Goal: Task Accomplishment & Management: Manage account settings

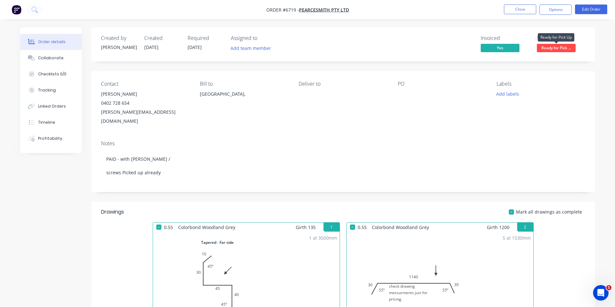
click at [563, 51] on span "Ready for Pick ..." at bounding box center [556, 48] width 39 height 8
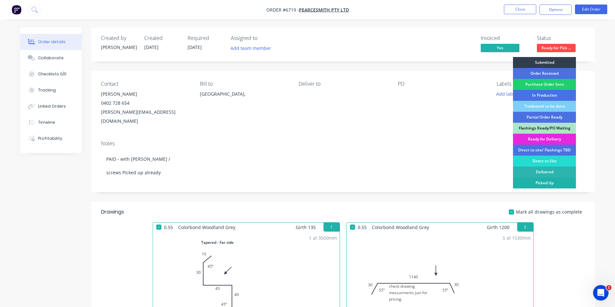
click at [547, 181] on div "Picked Up" at bounding box center [544, 183] width 63 height 11
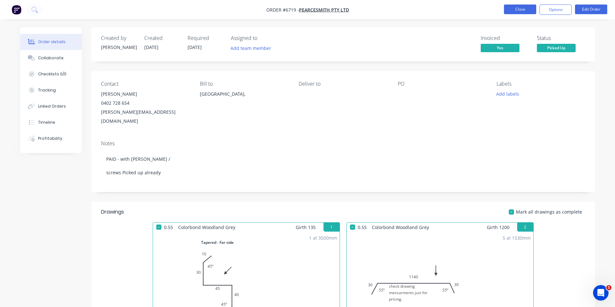
click at [525, 14] on button "Close" at bounding box center [520, 10] width 32 height 10
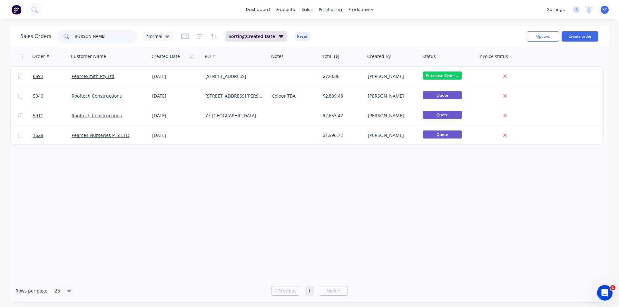
drag, startPoint x: 83, startPoint y: 37, endPoint x: 65, endPoint y: 37, distance: 18.7
click at [65, 37] on div "pearce" at bounding box center [97, 36] width 81 height 13
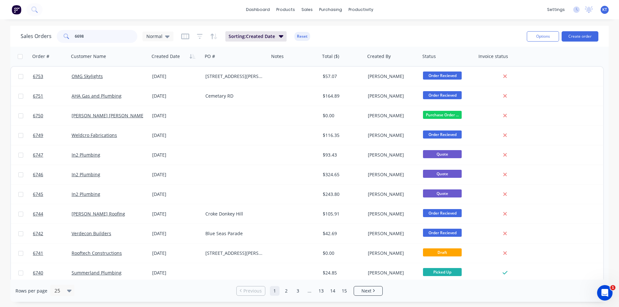
type input "6698"
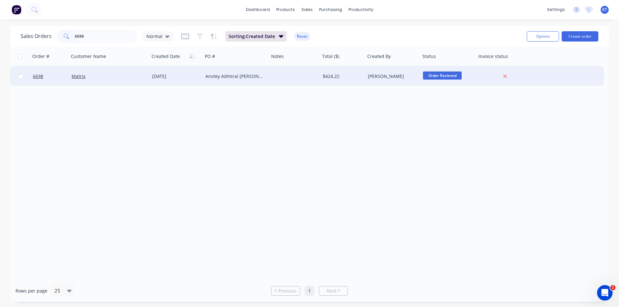
click at [83, 69] on div "Matrix" at bounding box center [109, 76] width 81 height 19
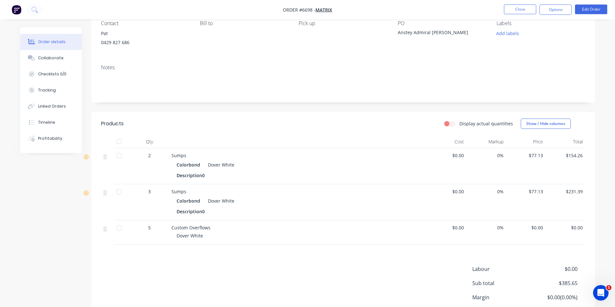
scroll to position [65, 0]
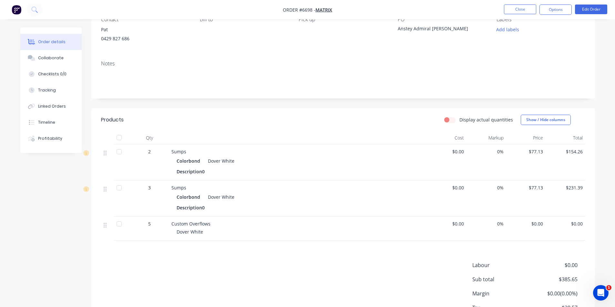
click at [117, 137] on div at bounding box center [119, 137] width 13 height 13
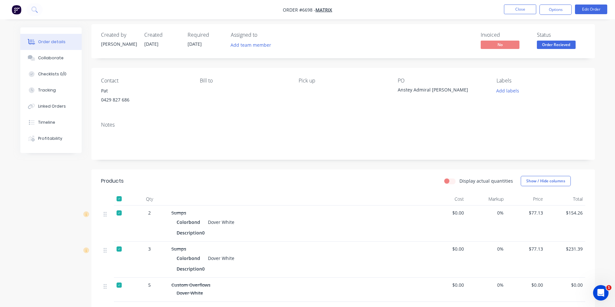
scroll to position [0, 0]
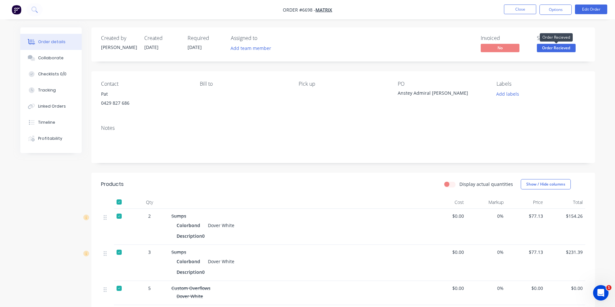
click at [556, 46] on span "Order Recieved" at bounding box center [556, 48] width 39 height 8
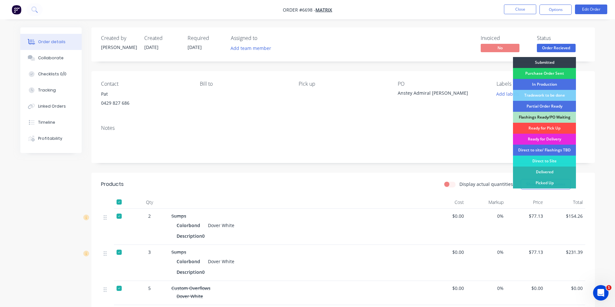
click at [544, 130] on div "Ready for Pick Up" at bounding box center [544, 128] width 63 height 11
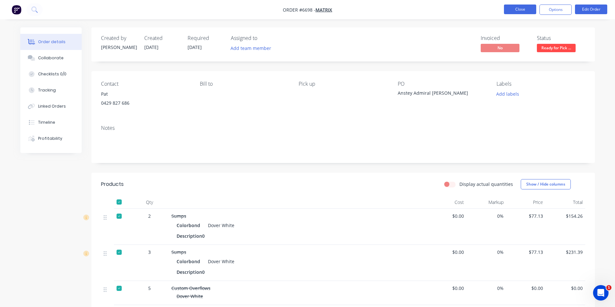
click at [514, 8] on button "Close" at bounding box center [520, 10] width 32 height 10
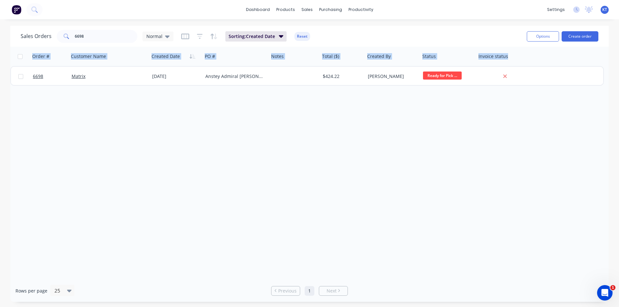
drag, startPoint x: 501, startPoint y: 32, endPoint x: 419, endPoint y: 109, distance: 113.2
click at [419, 109] on div "dashboard products sales purchasing productivity dashboard products Product Cat…" at bounding box center [309, 153] width 619 height 307
click at [115, 36] on input "6698" at bounding box center [106, 36] width 63 height 13
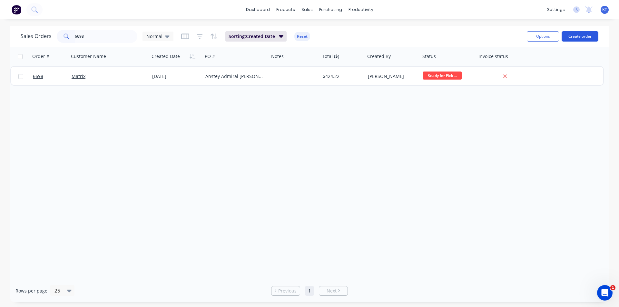
click at [578, 41] on button "Create order" at bounding box center [580, 36] width 37 height 10
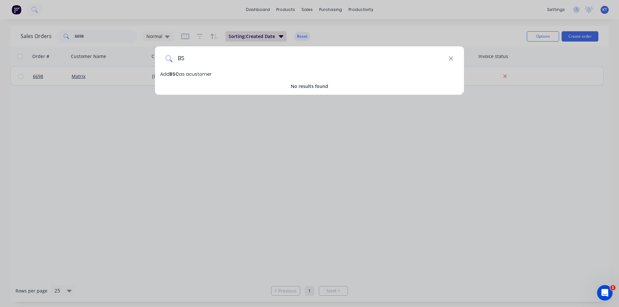
type input "B"
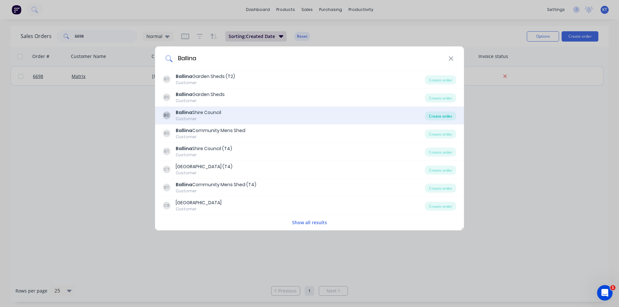
type input "Ballina"
click at [442, 117] on div "Create order" at bounding box center [440, 116] width 31 height 9
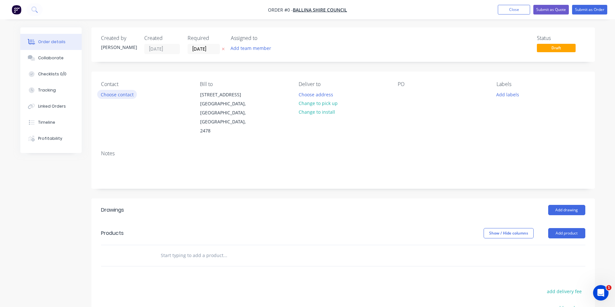
click at [122, 92] on button "Choose contact" at bounding box center [117, 94] width 40 height 9
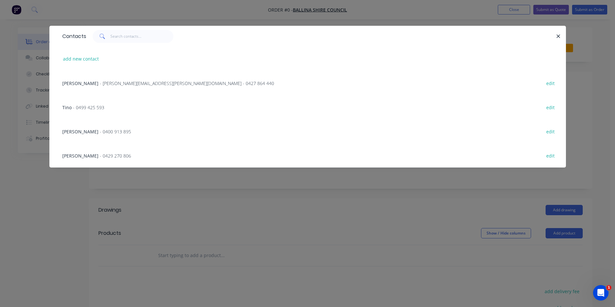
click at [103, 156] on span "- 0429 270 806" at bounding box center [115, 156] width 31 height 6
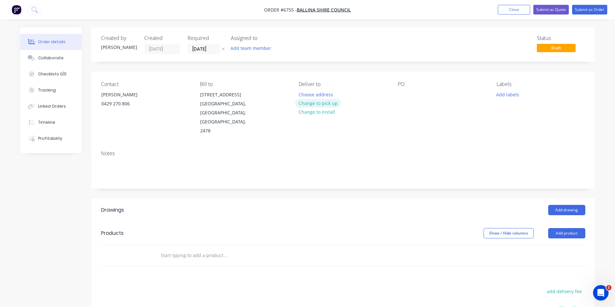
click at [325, 104] on button "Change to pick up" at bounding box center [318, 103] width 46 height 9
click at [404, 95] on div at bounding box center [402, 94] width 10 height 9
click at [568, 205] on button "Add drawing" at bounding box center [566, 210] width 37 height 10
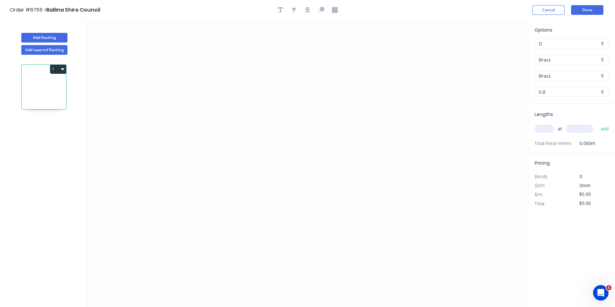
click at [563, 55] on div "Brass" at bounding box center [571, 60] width 74 height 10
click at [540, 88] on div "Colorbond" at bounding box center [571, 83] width 73 height 11
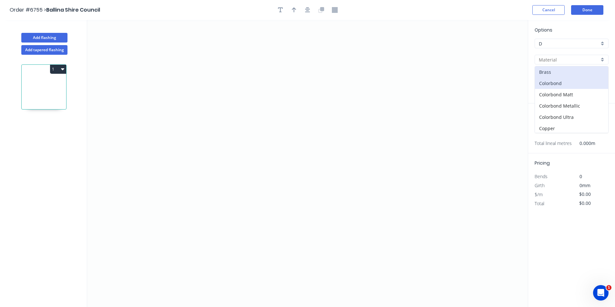
type input "Colorbond"
type input "Basalt"
type input "0.55"
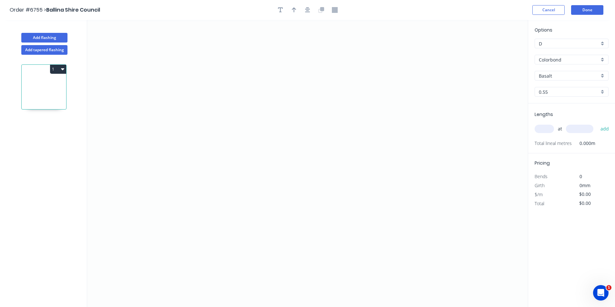
click at [566, 81] on div "Options D D Colorbond Colorbond Colorbond Matt Colorbond Metallic Colorbond Ult…" at bounding box center [571, 64] width 87 height 77
click at [567, 80] on div "Basalt" at bounding box center [571, 76] width 74 height 10
click at [558, 111] on div "Dover White" at bounding box center [571, 112] width 73 height 11
type input "Dover White"
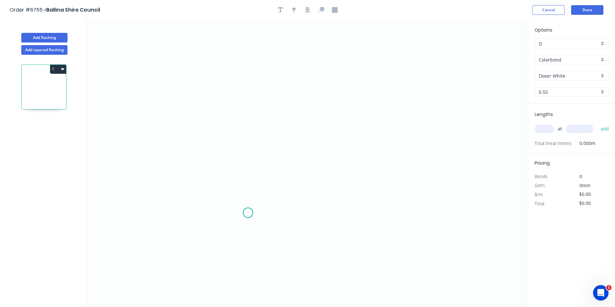
drag, startPoint x: 248, startPoint y: 213, endPoint x: 240, endPoint y: 200, distance: 15.2
click at [248, 212] on icon "0" at bounding box center [307, 163] width 440 height 287
click at [236, 191] on icon "0" at bounding box center [307, 163] width 440 height 287
click at [238, 117] on icon "0 ?" at bounding box center [307, 163] width 440 height 287
click at [332, 116] on icon "0 ? ? ? º" at bounding box center [307, 163] width 440 height 287
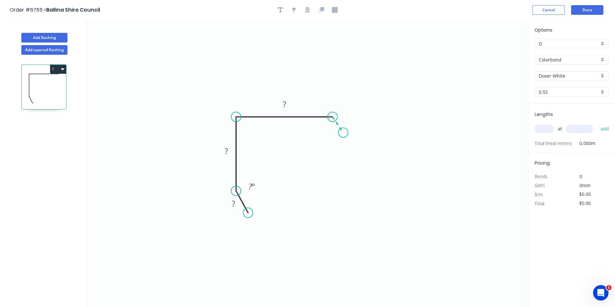
drag, startPoint x: 343, startPoint y: 133, endPoint x: 569, endPoint y: 178, distance: 230.9
click at [343, 133] on icon "0 ? ? ? ? º" at bounding box center [307, 163] width 440 height 287
click at [306, 10] on icon "button" at bounding box center [307, 10] width 5 height 6
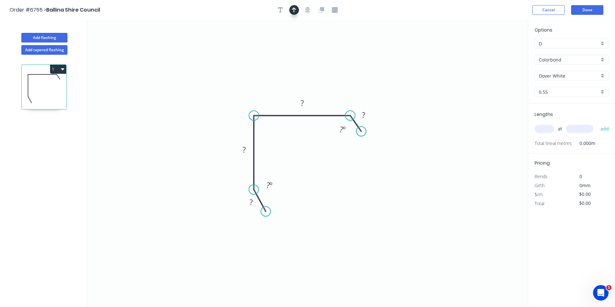
click at [289, 9] on button "button" at bounding box center [294, 10] width 10 height 10
drag, startPoint x: 495, startPoint y: 50, endPoint x: 316, endPoint y: 82, distance: 181.9
click at [331, 83] on icon at bounding box center [334, 74] width 6 height 21
click at [367, 113] on rect at bounding box center [363, 115] width 13 height 9
type input "$20.19"
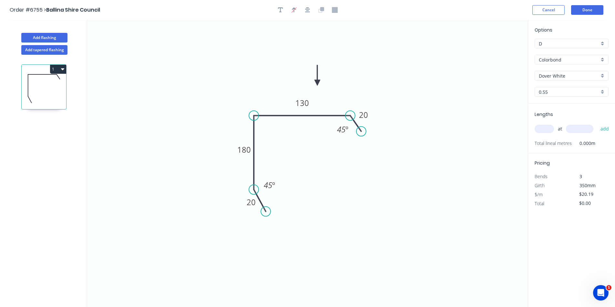
drag, startPoint x: 539, startPoint y: 126, endPoint x: 558, endPoint y: 126, distance: 18.4
click at [540, 126] on input "text" at bounding box center [543, 129] width 19 height 8
type input "2"
type input "6400"
click at [597, 124] on button "add" at bounding box center [604, 129] width 15 height 11
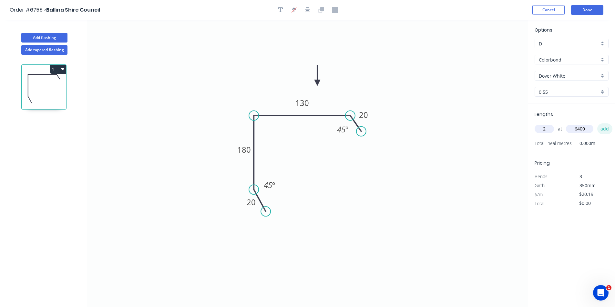
type input "$258.43"
click at [577, 10] on button "Done" at bounding box center [587, 10] width 32 height 10
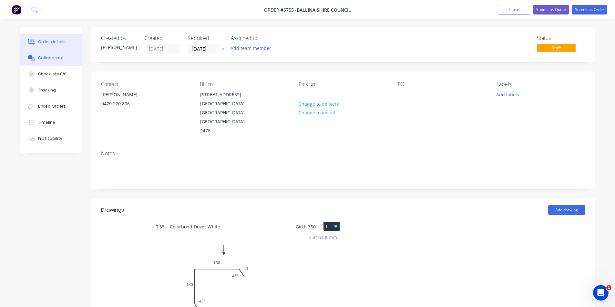
click at [65, 66] on button "Collaborate" at bounding box center [50, 58] width 61 height 16
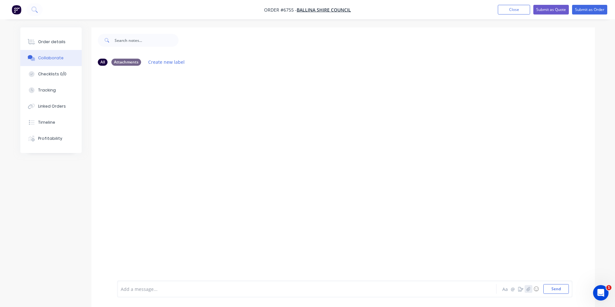
click at [527, 291] on icon "button" at bounding box center [528, 289] width 4 height 4
click at [554, 292] on button "Send" at bounding box center [555, 290] width 25 height 10
click at [44, 41] on div "Order details" at bounding box center [51, 42] width 27 height 6
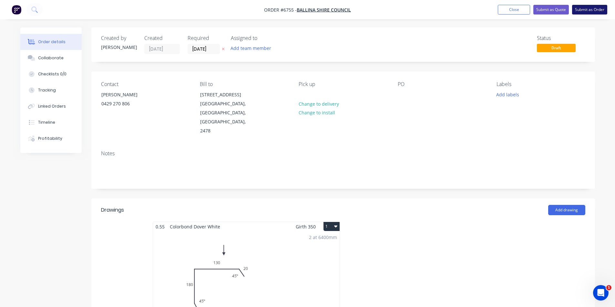
click at [603, 9] on button "Submit as Order" at bounding box center [589, 10] width 35 height 10
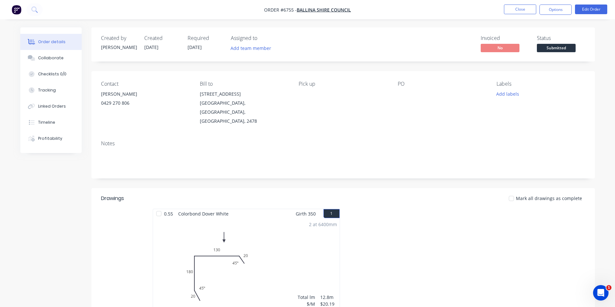
click at [555, 43] on span at bounding box center [556, 43] width 4 height 2
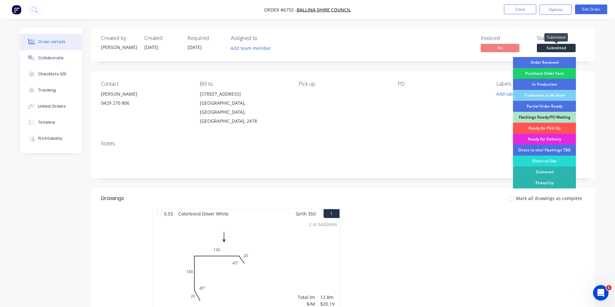
click at [554, 52] on span "Submitted" at bounding box center [556, 48] width 39 height 8
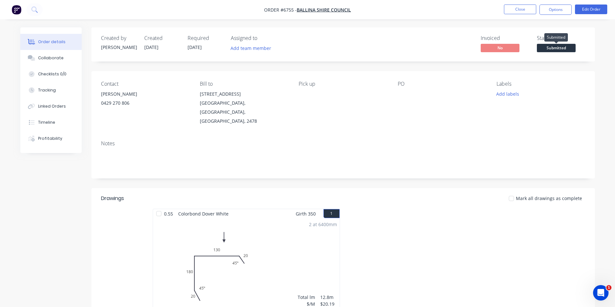
click at [554, 54] on button "Submitted" at bounding box center [556, 49] width 39 height 10
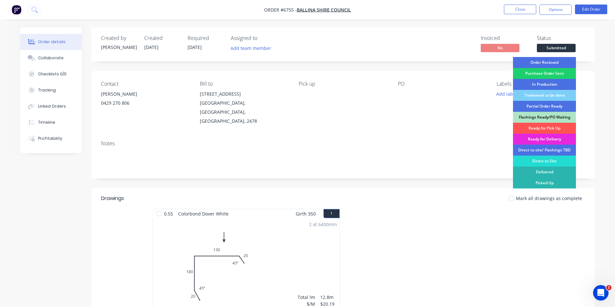
click at [556, 63] on div "Order Recieved" at bounding box center [544, 62] width 63 height 11
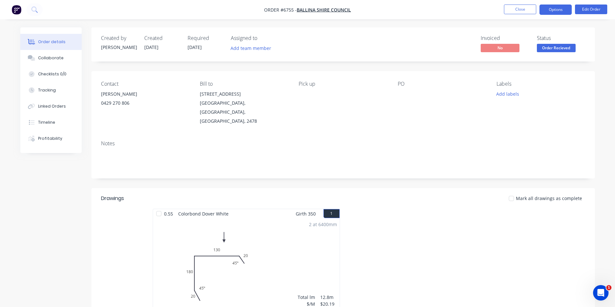
click at [553, 8] on button "Options" at bounding box center [555, 10] width 32 height 10
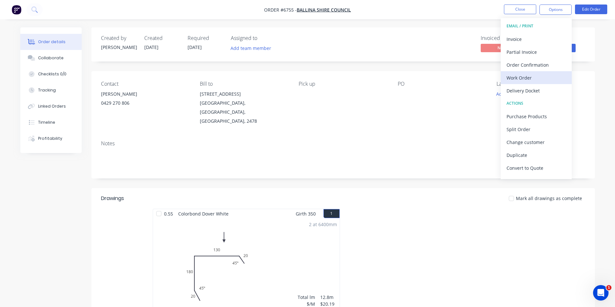
click at [519, 76] on div "Work Order" at bounding box center [535, 77] width 59 height 9
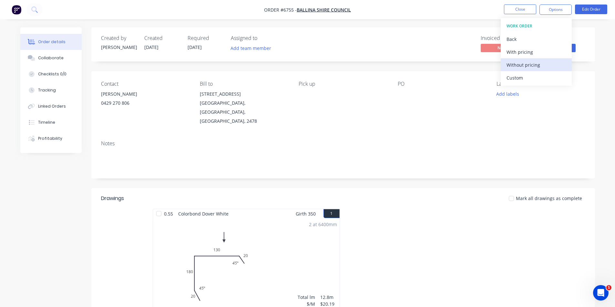
click at [519, 70] on button "Without pricing" at bounding box center [535, 64] width 71 height 13
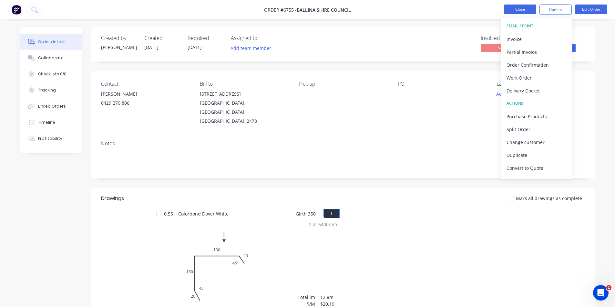
click at [533, 6] on button "Close" at bounding box center [520, 10] width 32 height 10
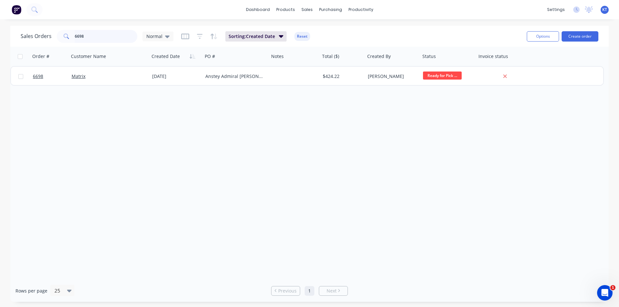
click at [98, 31] on input "6698" at bounding box center [106, 36] width 63 height 13
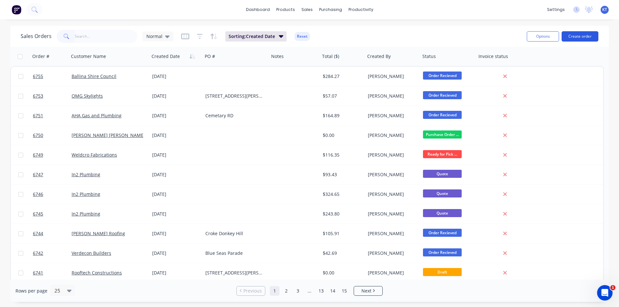
click at [589, 38] on button "Create order" at bounding box center [580, 36] width 37 height 10
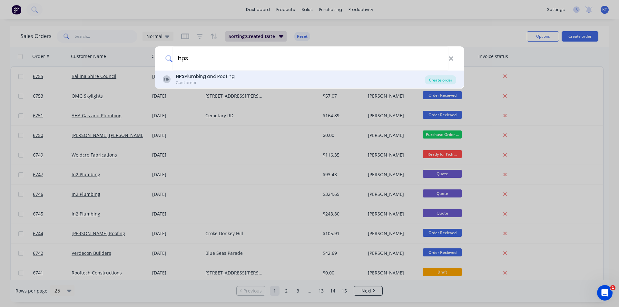
type input "hps"
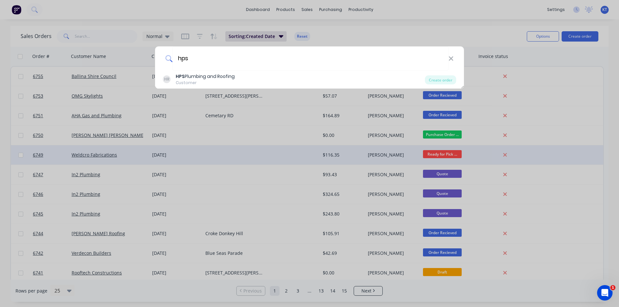
drag, startPoint x: 432, startPoint y: 78, endPoint x: 337, endPoint y: 147, distance: 117.5
click at [432, 78] on div "Create order" at bounding box center [440, 79] width 31 height 9
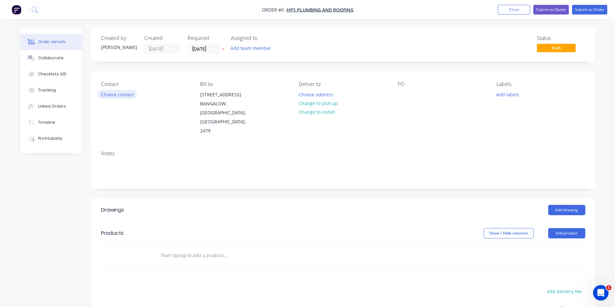
click at [118, 95] on button "Choose contact" at bounding box center [117, 94] width 40 height 9
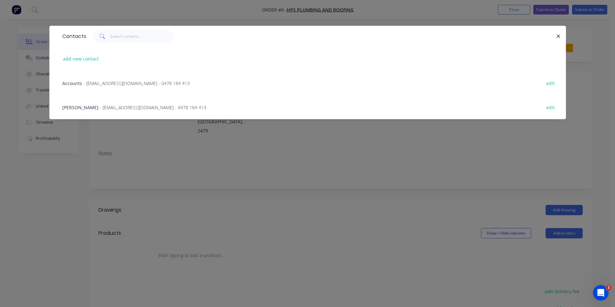
click at [156, 109] on span "- info@hpsbyron.com.au - 0478 184 413" at bounding box center [153, 108] width 106 height 6
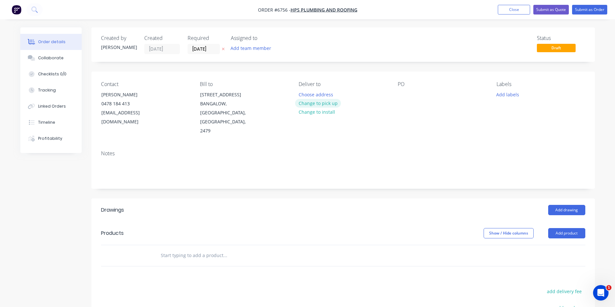
click at [325, 106] on button "Change to pick up" at bounding box center [318, 103] width 46 height 9
click at [404, 92] on div at bounding box center [402, 94] width 10 height 9
click at [559, 205] on button "Add drawing" at bounding box center [566, 210] width 37 height 10
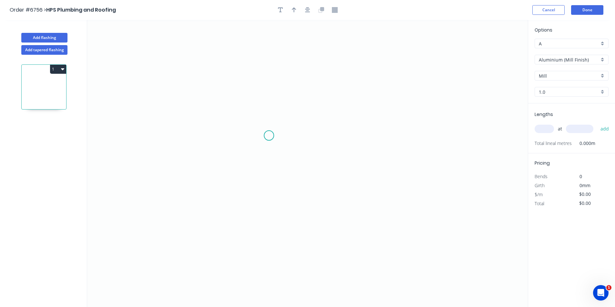
click at [268, 137] on icon "0" at bounding box center [307, 163] width 440 height 287
click at [266, 106] on icon "0" at bounding box center [307, 163] width 440 height 287
click at [406, 107] on icon "0 ?" at bounding box center [307, 163] width 440 height 287
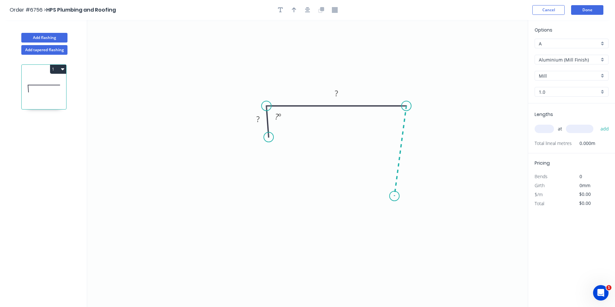
click at [394, 197] on icon "0 ? ? ? º" at bounding box center [307, 163] width 440 height 287
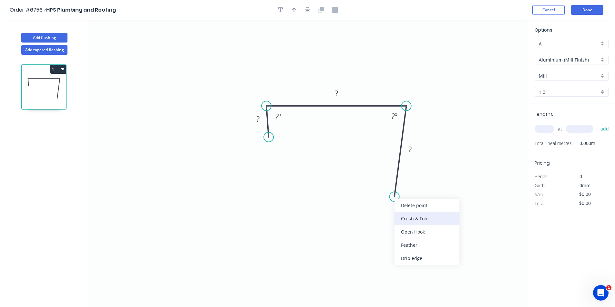
click at [401, 219] on div "Crush & Fold" at bounding box center [426, 218] width 65 height 13
click at [407, 220] on div "Flip bend" at bounding box center [424, 220] width 65 height 13
click at [412, 148] on rect at bounding box center [409, 150] width 13 height 9
type input "$1.00"
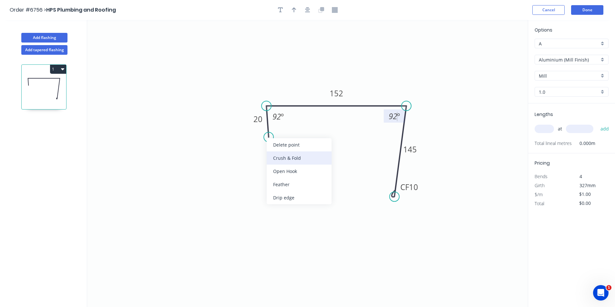
click at [286, 159] on div "Crush & Fold" at bounding box center [298, 158] width 65 height 13
click at [557, 69] on div "Options A A Aluminium (Mill Finish) Aluminium (Mill Finish) Mill Mill 1.0 1.0" at bounding box center [571, 64] width 87 height 77
click at [563, 59] on input "Aluminium (Mill Finish)" at bounding box center [568, 59] width 60 height 7
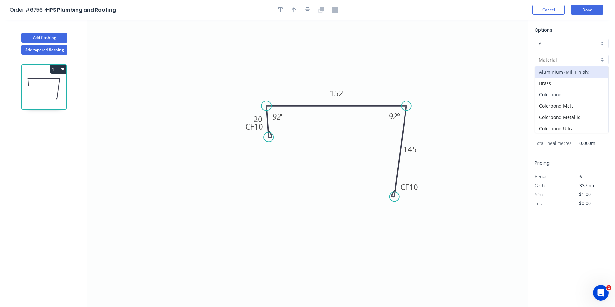
click at [589, 92] on div "Colorbond" at bounding box center [571, 94] width 73 height 11
type input "Colorbond"
type input "Basalt"
type input "0.55"
type input "$16.84"
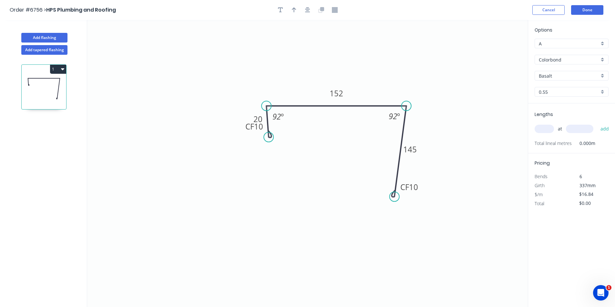
click at [578, 79] on div "Basalt" at bounding box center [571, 76] width 74 height 10
click at [567, 126] on div "Monument" at bounding box center [571, 126] width 73 height 11
type input "Monument"
click at [543, 125] on input "text" at bounding box center [543, 129] width 19 height 8
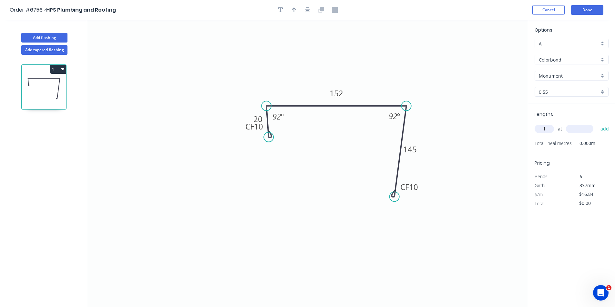
type input "1"
type input "7350"
click at [597, 124] on button "add" at bounding box center [604, 129] width 15 height 11
type input "$123.77"
click at [309, 6] on button "button" at bounding box center [308, 10] width 10 height 10
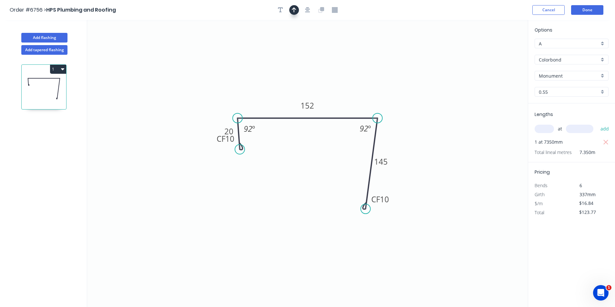
click at [294, 13] on button "button" at bounding box center [294, 10] width 10 height 10
click at [495, 50] on icon at bounding box center [495, 45] width 6 height 21
drag, startPoint x: 495, startPoint y: 50, endPoint x: 365, endPoint y: 92, distance: 136.6
click at [365, 92] on icon at bounding box center [370, 86] width 19 height 19
click at [580, 6] on button "Done" at bounding box center [587, 10] width 32 height 10
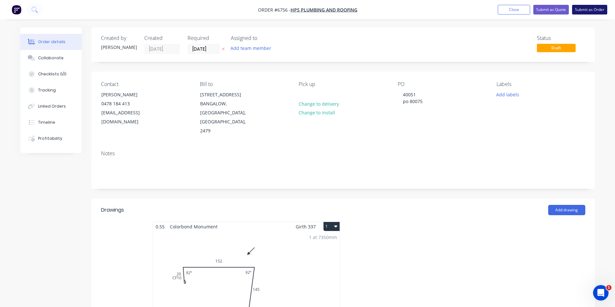
click at [585, 9] on button "Submit as Order" at bounding box center [589, 10] width 35 height 10
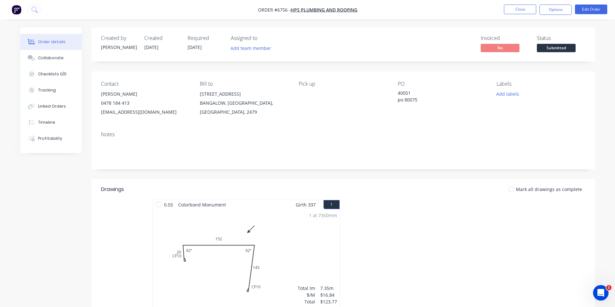
click at [548, 52] on button "Submitted" at bounding box center [556, 49] width 39 height 10
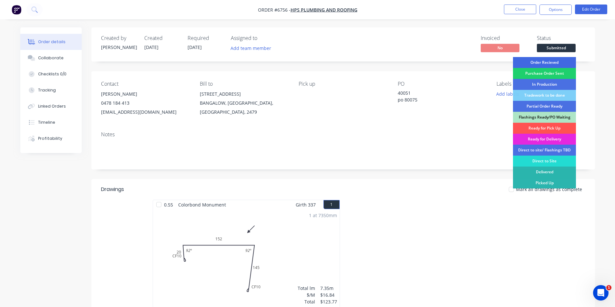
click at [545, 62] on div "Order Recieved" at bounding box center [544, 62] width 63 height 11
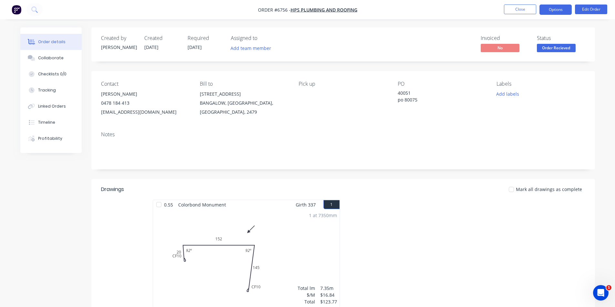
click at [553, 11] on button "Options" at bounding box center [555, 10] width 32 height 10
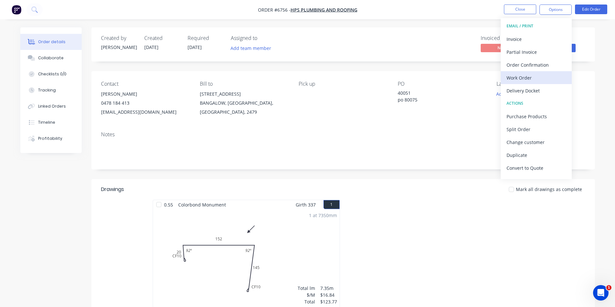
click at [515, 81] on div "Work Order" at bounding box center [535, 77] width 59 height 9
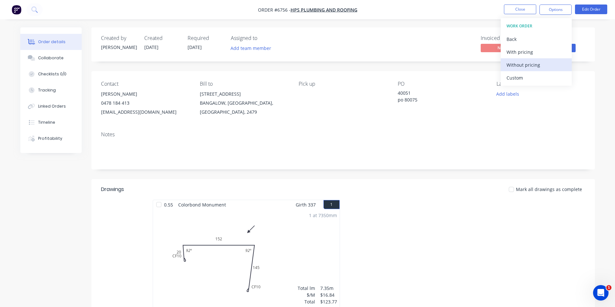
click at [518, 66] on div "Without pricing" at bounding box center [535, 64] width 59 height 9
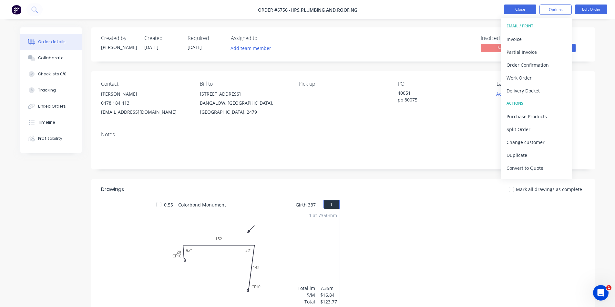
click at [520, 7] on button "Close" at bounding box center [520, 10] width 32 height 10
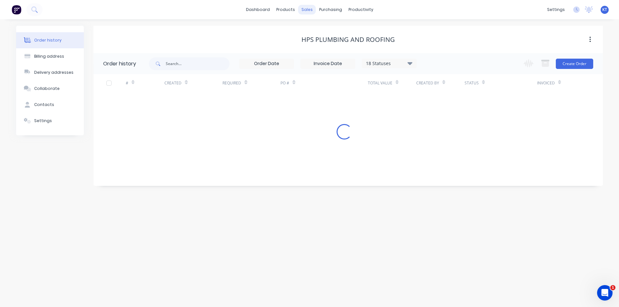
click at [307, 10] on div "sales" at bounding box center [307, 10] width 18 height 10
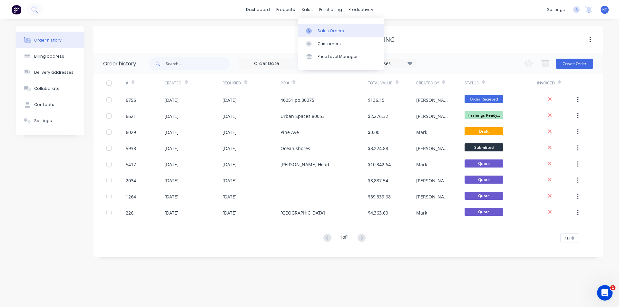
click at [314, 26] on link "Sales Orders" at bounding box center [340, 30] width 85 height 13
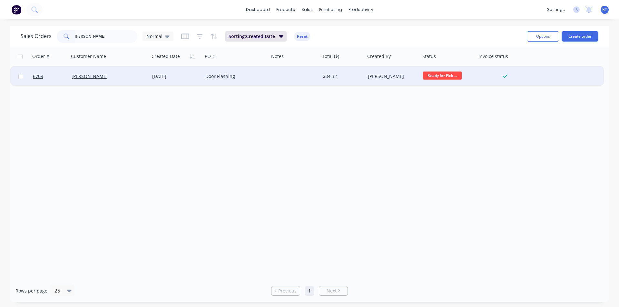
type input "olivier"
click at [227, 80] on div "Door Flashing" at bounding box center [236, 76] width 66 height 19
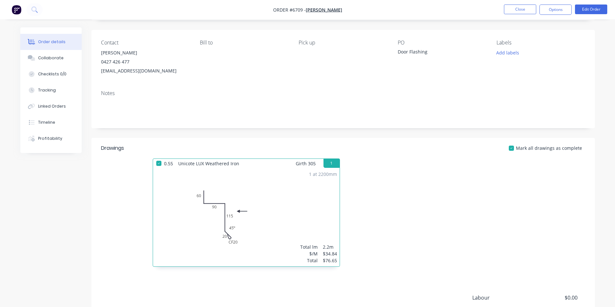
scroll to position [97, 0]
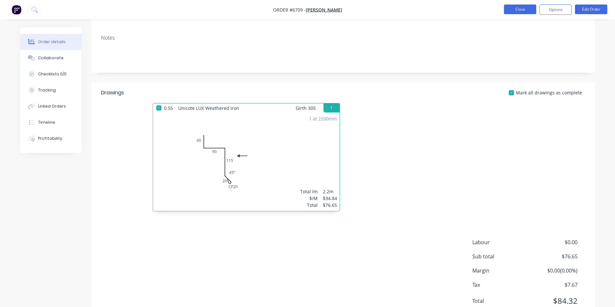
click at [526, 9] on button "Close" at bounding box center [520, 10] width 32 height 10
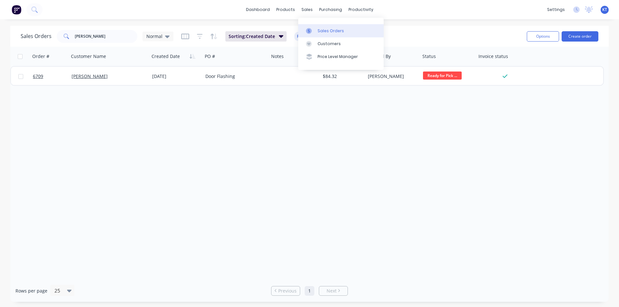
click at [317, 33] on link "Sales Orders" at bounding box center [340, 30] width 85 height 13
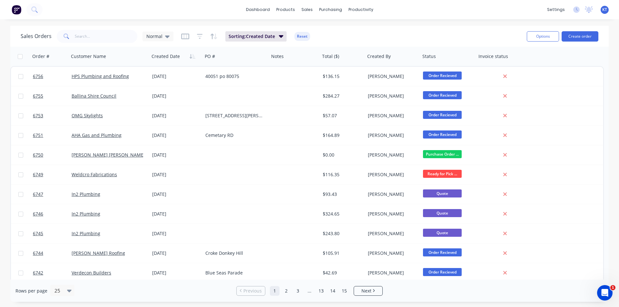
click at [109, 43] on div "Sales Orders Normal Sorting: Created Date Reset" at bounding box center [271, 36] width 501 height 16
click at [109, 37] on input "text" at bounding box center [106, 36] width 63 height 13
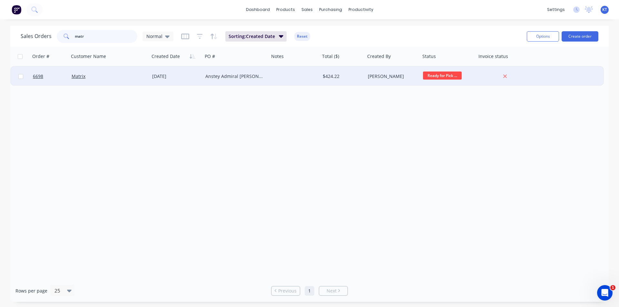
type input "matr"
click at [87, 77] on div "Matrix" at bounding box center [108, 76] width 72 height 6
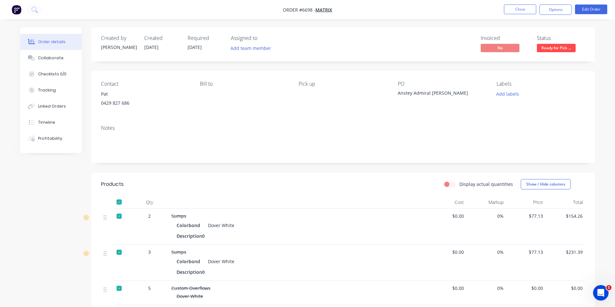
click at [530, 15] on nav "Order #6698 - Matrix Close Options Edit Order" at bounding box center [307, 9] width 615 height 19
click at [528, 9] on button "Close" at bounding box center [520, 10] width 32 height 10
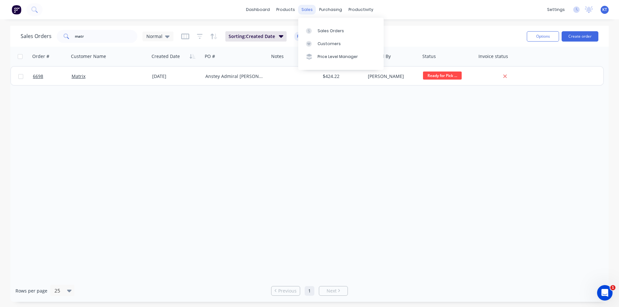
click at [304, 8] on div "sales" at bounding box center [307, 10] width 18 height 10
click at [327, 31] on div "Sales Orders" at bounding box center [331, 31] width 26 height 6
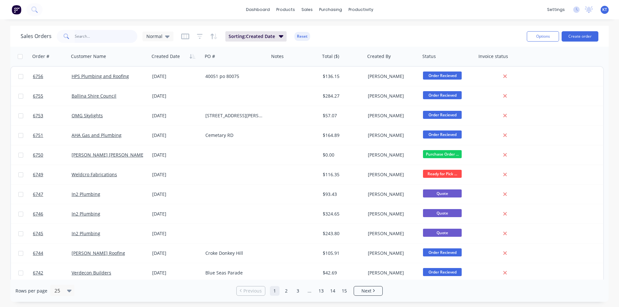
click at [99, 37] on input "text" at bounding box center [106, 36] width 63 height 13
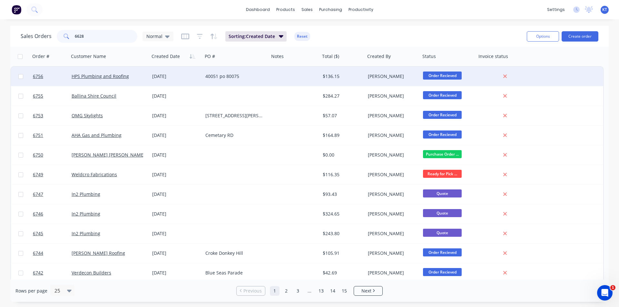
type input "6628"
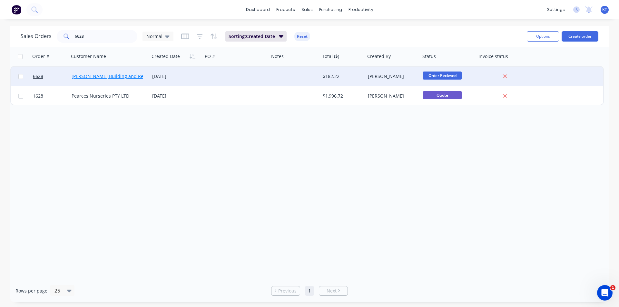
click at [99, 79] on link "Wilks Building and Renovations" at bounding box center [118, 76] width 93 height 6
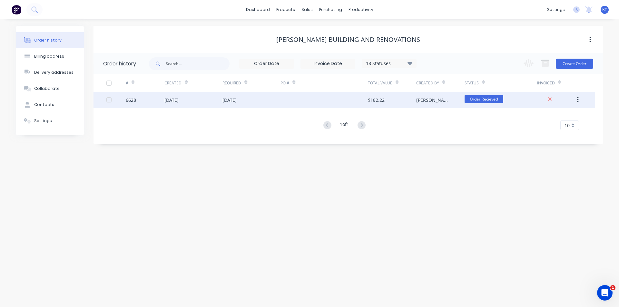
click at [283, 102] on div at bounding box center [324, 100] width 87 height 16
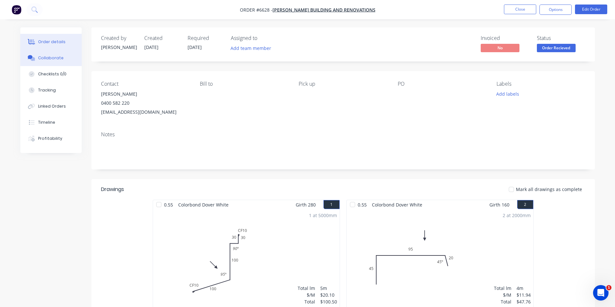
click at [45, 61] on button "Collaborate" at bounding box center [50, 58] width 61 height 16
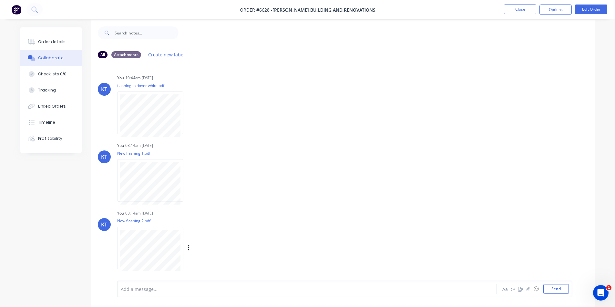
scroll to position [10, 0]
click at [518, 7] on button "Close" at bounding box center [520, 10] width 32 height 10
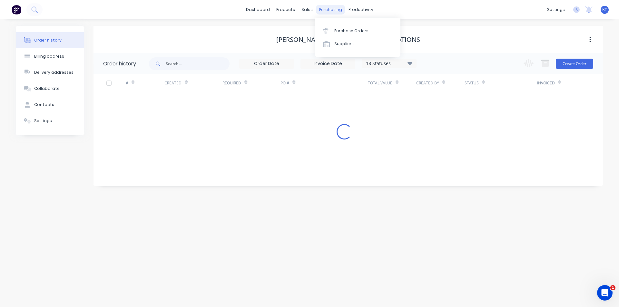
click at [326, 12] on div "purchasing" at bounding box center [330, 10] width 29 height 10
click at [348, 32] on div "Purchase Orders" at bounding box center [352, 31] width 34 height 6
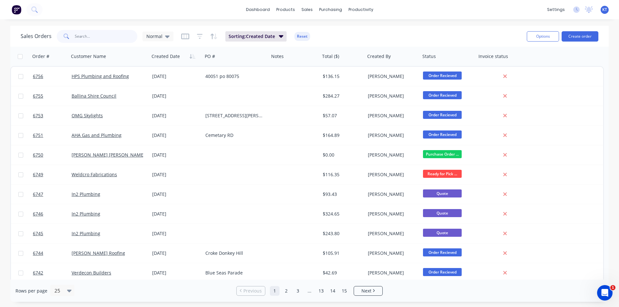
click at [103, 37] on input "text" at bounding box center [106, 36] width 63 height 13
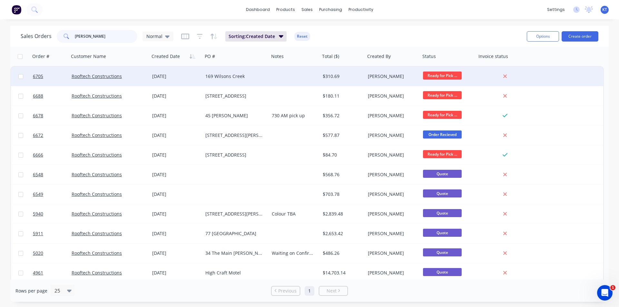
type input "[PERSON_NAME]"
click at [124, 83] on div "Rooftech Constructions" at bounding box center [109, 76] width 81 height 19
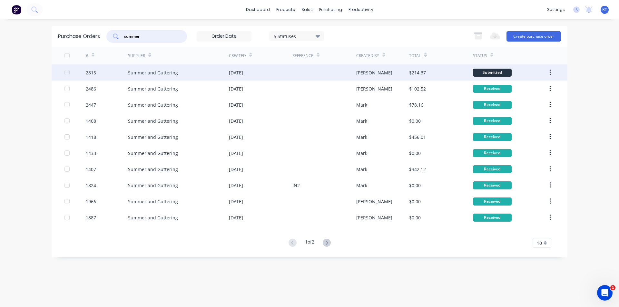
type input "summer"
click at [156, 75] on div "Summerland Guttering" at bounding box center [153, 72] width 50 height 7
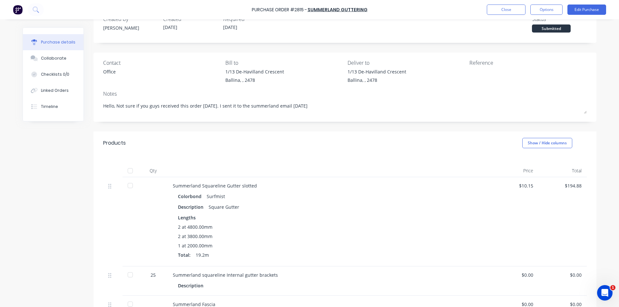
scroll to position [65, 0]
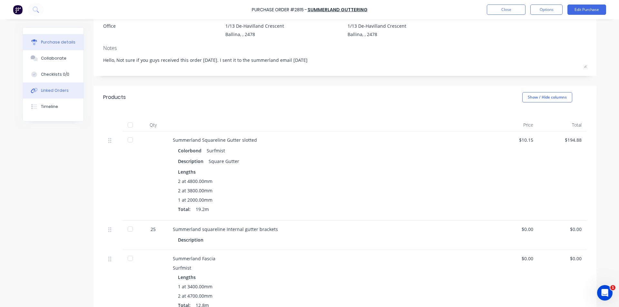
drag, startPoint x: 31, startPoint y: 92, endPoint x: 59, endPoint y: 89, distance: 28.5
click at [33, 90] on icon at bounding box center [34, 91] width 7 height 6
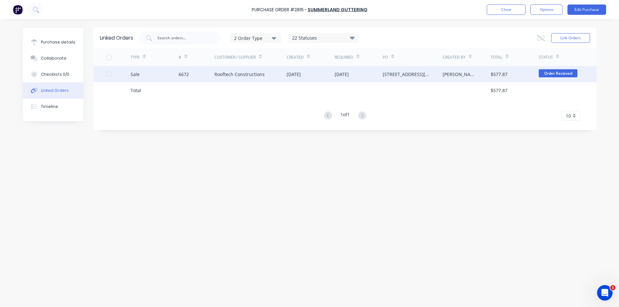
click at [276, 77] on div "Rooftech Constructions" at bounding box center [251, 74] width 72 height 16
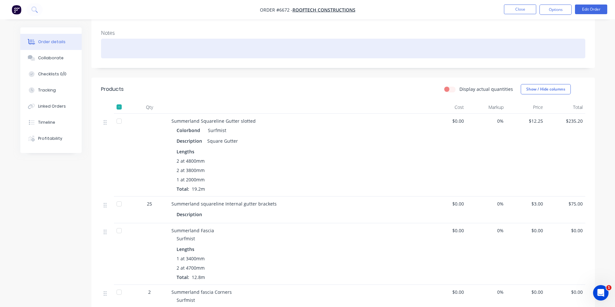
scroll to position [97, 0]
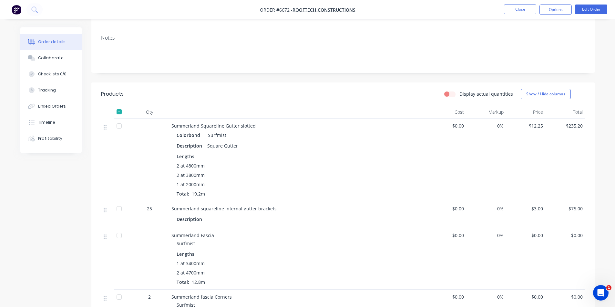
click at [590, 14] on li "Edit Order" at bounding box center [591, 10] width 32 height 10
click at [592, 11] on button "Edit Order" at bounding box center [591, 10] width 32 height 10
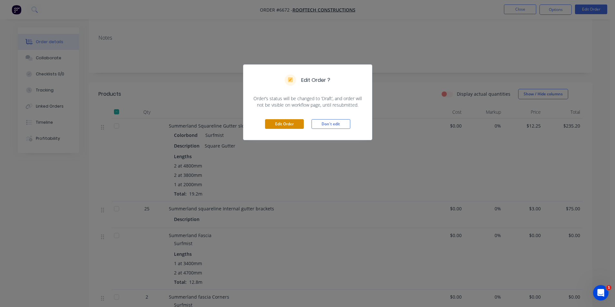
click at [279, 125] on button "Edit Order" at bounding box center [284, 124] width 39 height 10
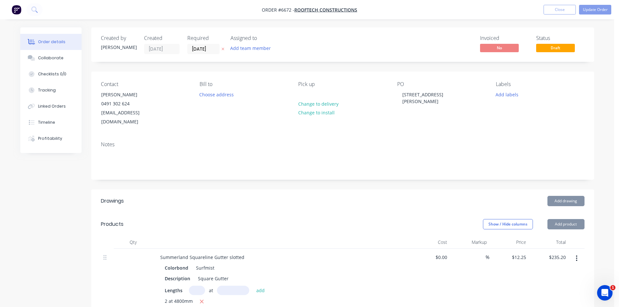
type input "$12.25"
type input "$235.20"
type input "$3.00"
type input "$75.00"
type input "$6.54"
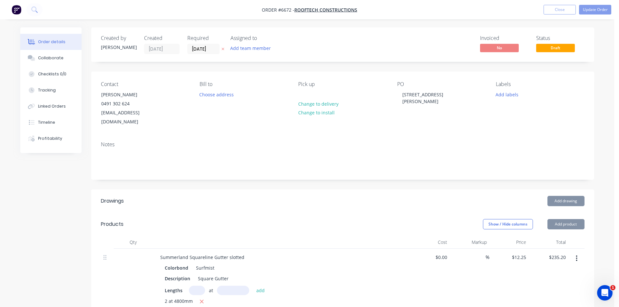
type input "$6.54"
type input "$6.80"
type input "$13.60"
type input "$33.76"
type input "$67.52"
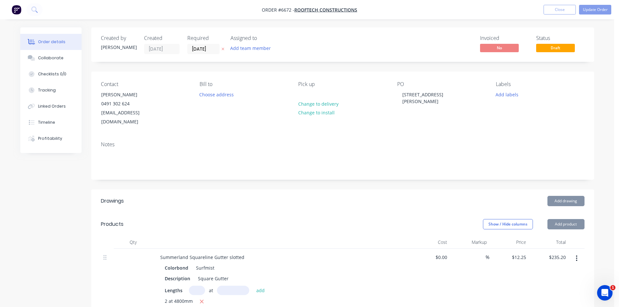
type input "$4.37"
type input "$17.48"
type input "$110.00"
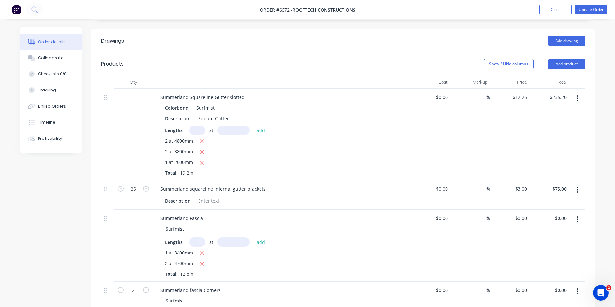
scroll to position [120, 0]
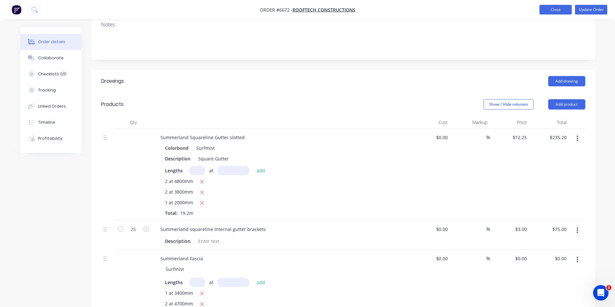
click at [558, 11] on button "Close" at bounding box center [555, 10] width 32 height 10
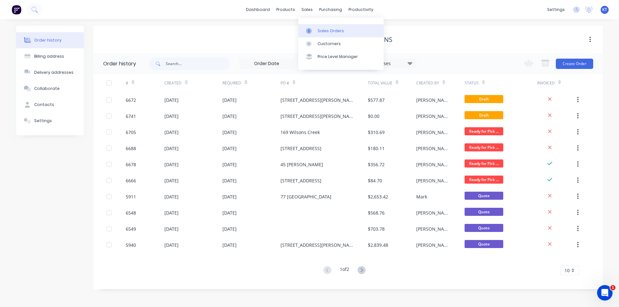
click at [314, 29] on div at bounding box center [311, 31] width 10 height 6
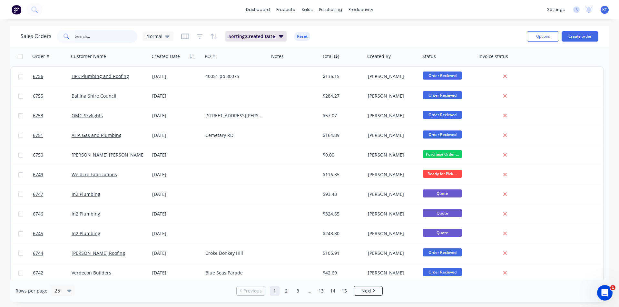
click at [128, 38] on input "text" at bounding box center [106, 36] width 63 height 13
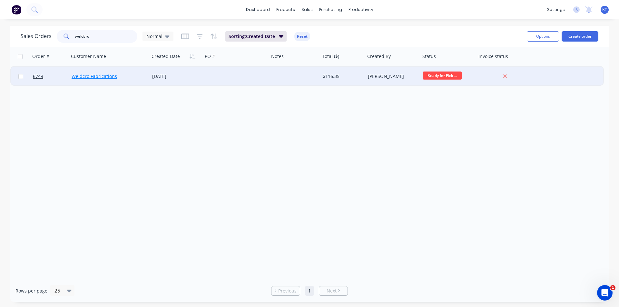
type input "weldcro"
click at [103, 74] on link "Weldcro Fabrications" at bounding box center [94, 76] width 45 height 6
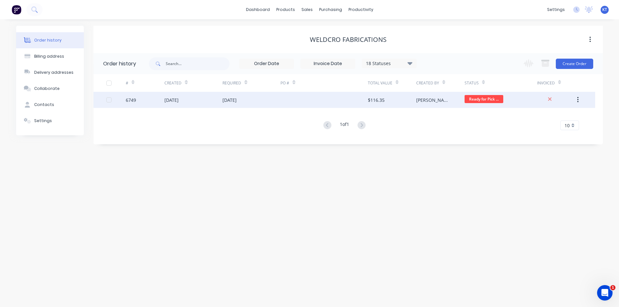
click at [376, 105] on div "$116.35" at bounding box center [392, 100] width 48 height 16
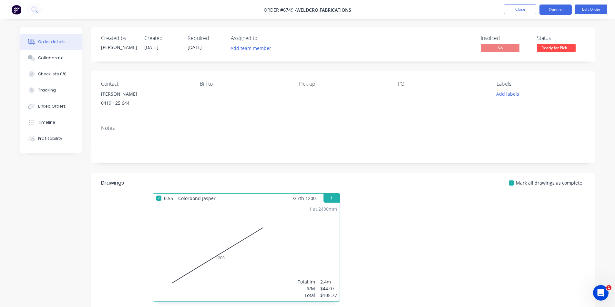
click at [563, 14] on button "Options" at bounding box center [555, 10] width 32 height 10
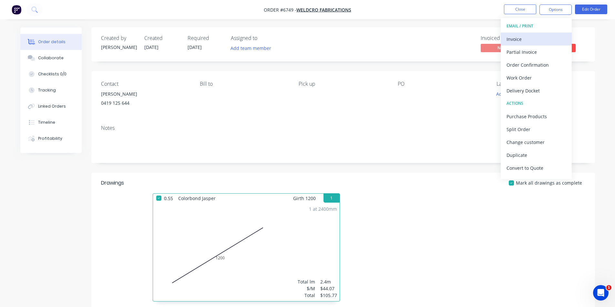
click at [547, 42] on div "Invoice" at bounding box center [535, 39] width 59 height 9
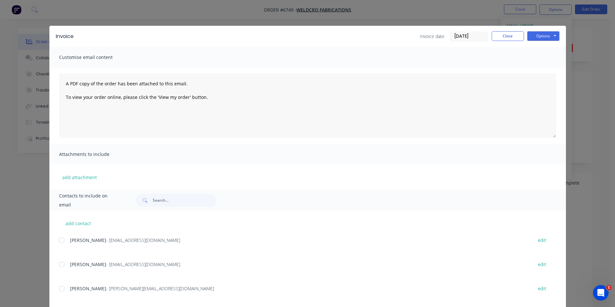
scroll to position [32, 0]
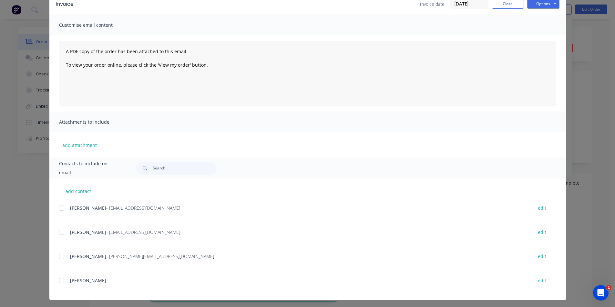
click at [58, 261] on div at bounding box center [61, 256] width 13 height 13
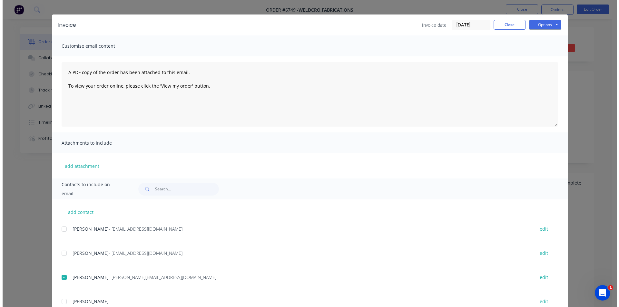
scroll to position [0, 0]
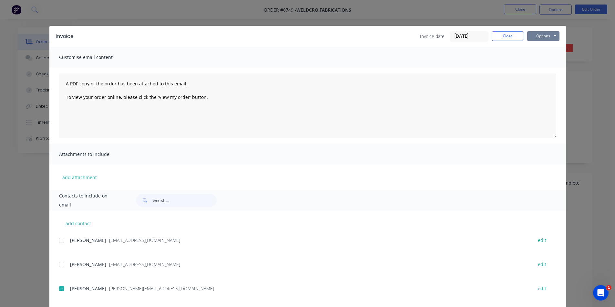
click at [541, 35] on button "Options" at bounding box center [543, 36] width 32 height 10
click at [544, 72] on button "Email" at bounding box center [547, 69] width 41 height 11
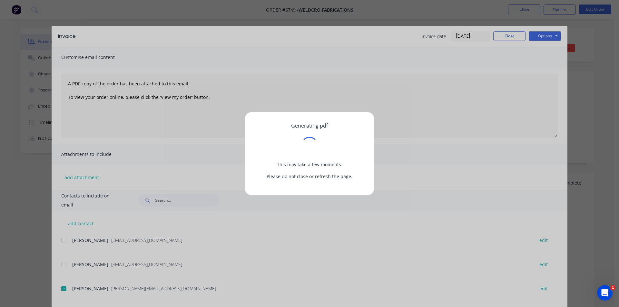
click at [617, 88] on div "Generating pdf This may take a few moments. Please do not close or refresh the …" at bounding box center [309, 153] width 619 height 307
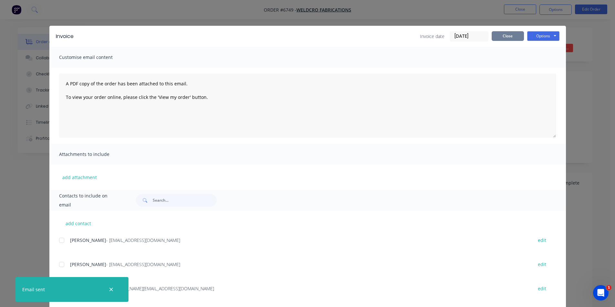
click at [502, 41] on button "Close" at bounding box center [507, 36] width 32 height 10
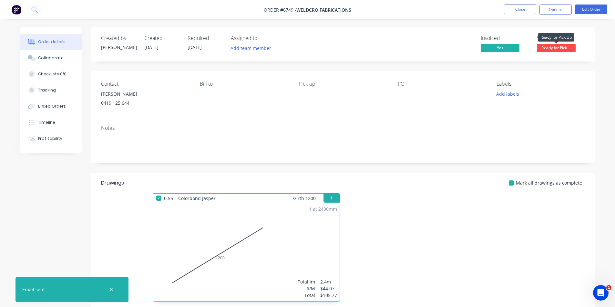
click at [574, 51] on span "Ready for Pick ..." at bounding box center [556, 48] width 39 height 8
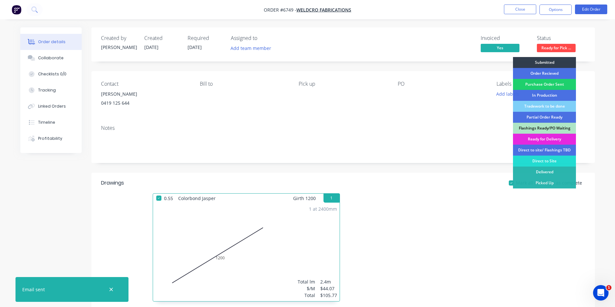
click at [544, 185] on div "Picked Up" at bounding box center [544, 183] width 63 height 11
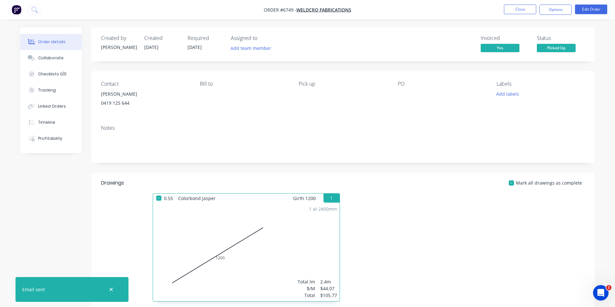
click at [552, 15] on nav "Order #6749 - Weldcro Fabrications Close Options Edit Order" at bounding box center [307, 9] width 615 height 19
click at [552, 7] on button "Options" at bounding box center [555, 10] width 32 height 10
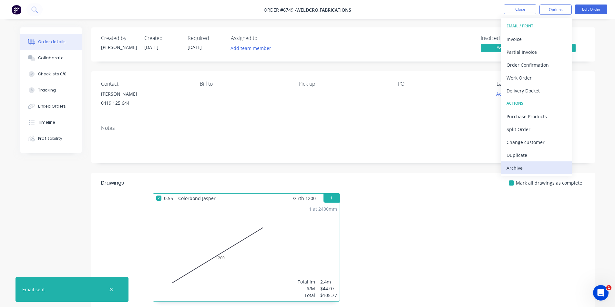
click at [550, 168] on div "Archive" at bounding box center [535, 168] width 59 height 9
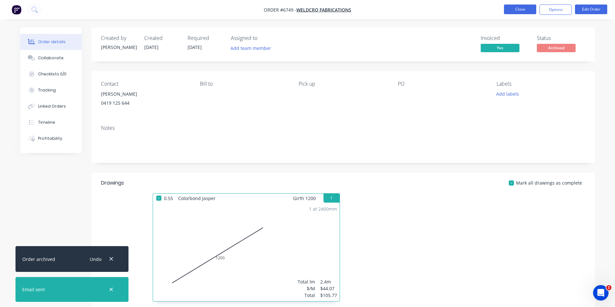
click at [531, 12] on button "Close" at bounding box center [520, 10] width 32 height 10
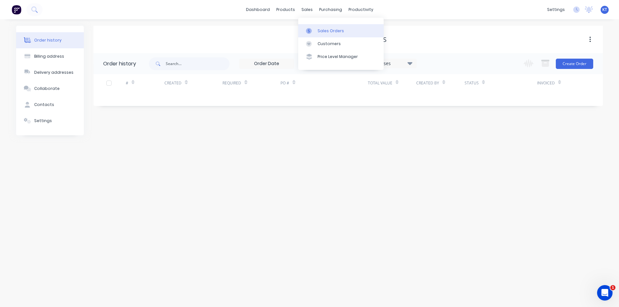
click at [313, 31] on div at bounding box center [311, 31] width 10 height 6
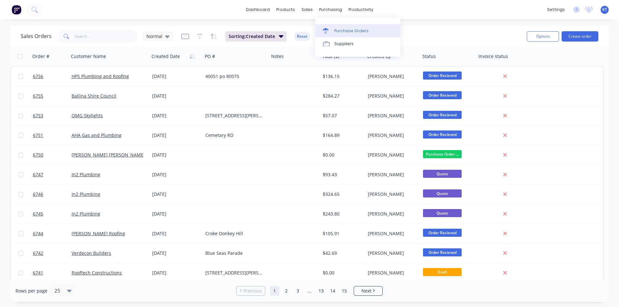
click at [341, 25] on link "Purchase Orders" at bounding box center [357, 30] width 85 height 13
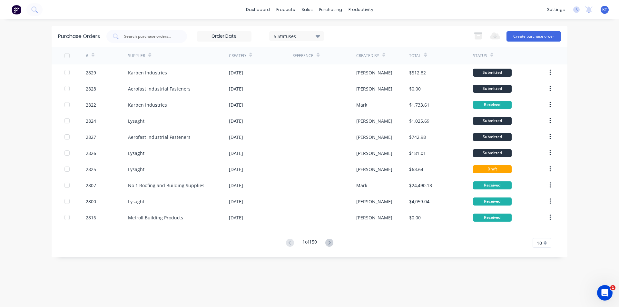
click at [147, 18] on div "dashboard products sales purchasing productivity dashboard products Product Cat…" at bounding box center [309, 9] width 619 height 19
click at [149, 36] on input "text" at bounding box center [151, 36] width 54 height 6
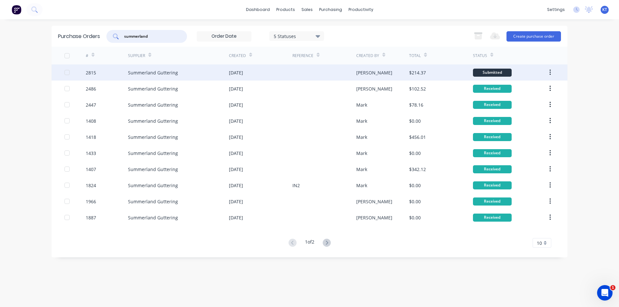
type input "summerland"
click at [207, 69] on div "Summerland Guttering" at bounding box center [178, 73] width 101 height 16
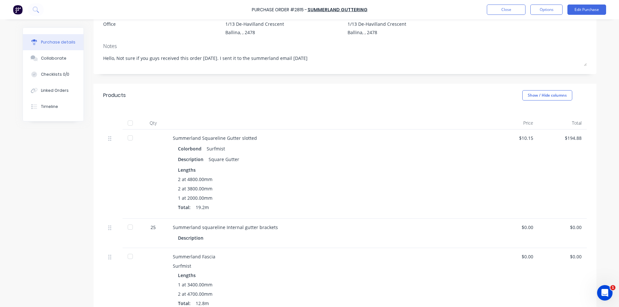
scroll to position [61, 0]
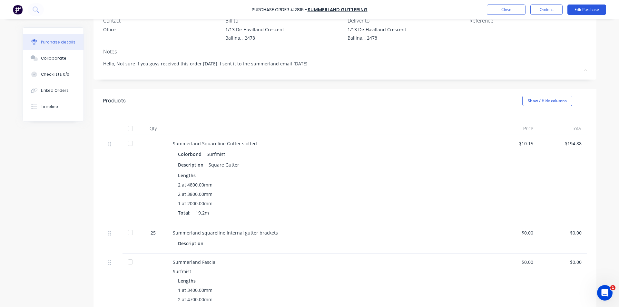
click at [585, 10] on button "Edit Purchase" at bounding box center [587, 10] width 39 height 10
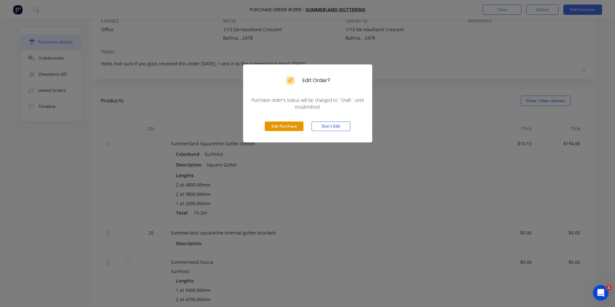
click at [283, 125] on button "Edit Purchase" at bounding box center [284, 127] width 39 height 10
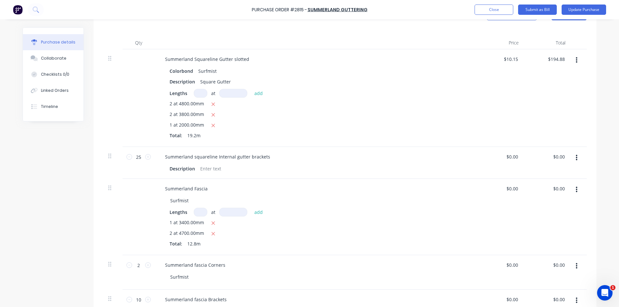
scroll to position [158, 0]
click at [211, 106] on icon "button" at bounding box center [213, 104] width 4 height 6
type textarea "x"
type input "$97.44"
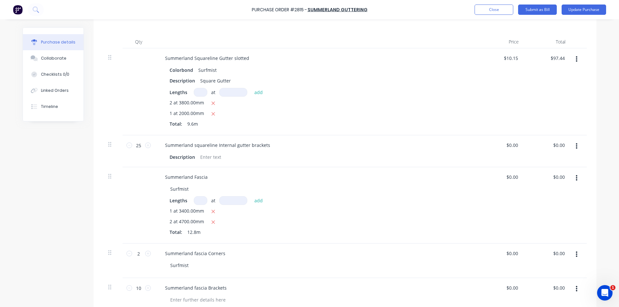
click at [211, 106] on icon "button" at bounding box center [213, 104] width 4 height 6
type textarea "x"
type input "$20.30"
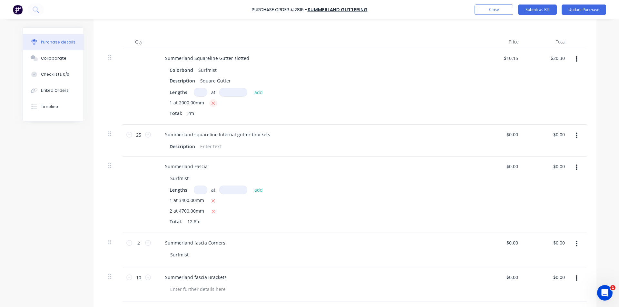
click at [211, 106] on icon "button" at bounding box center [213, 104] width 4 height 6
type textarea "x"
type input "$0.00"
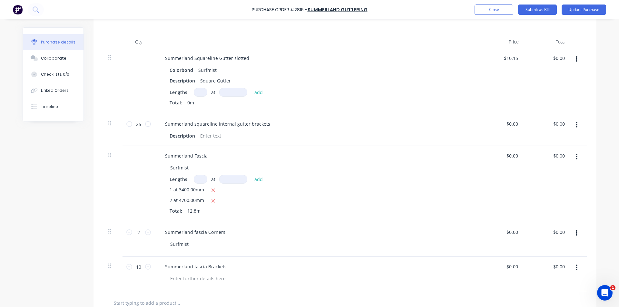
click at [198, 105] on div "Lengths at add Total: 0m" at bounding box center [316, 98] width 293 height 21
click at [196, 97] on input at bounding box center [201, 92] width 14 height 9
type textarea "x"
type input "2"
type textarea "x"
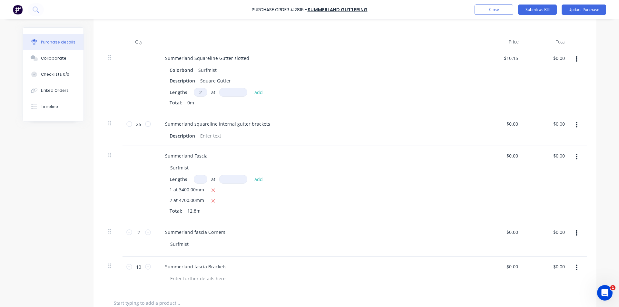
type input "2"
type textarea "x"
type input "6"
type textarea "x"
type input "60"
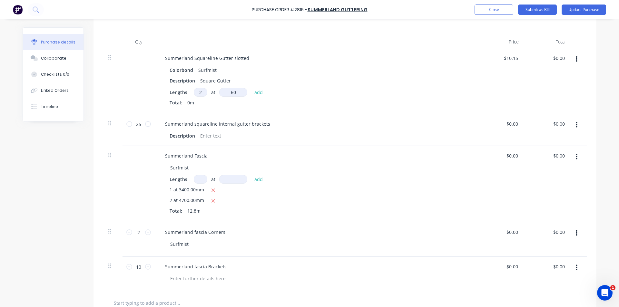
type textarea "x"
type input "600"
type textarea "x"
type input "6000"
type textarea "x"
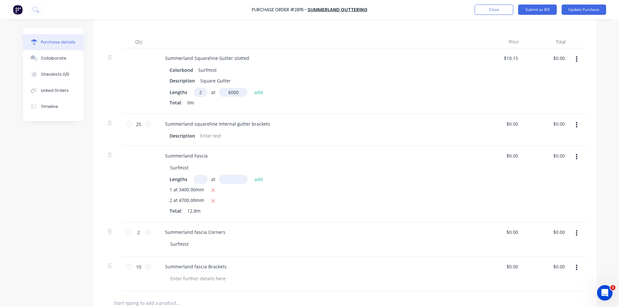
type input "$121.80"
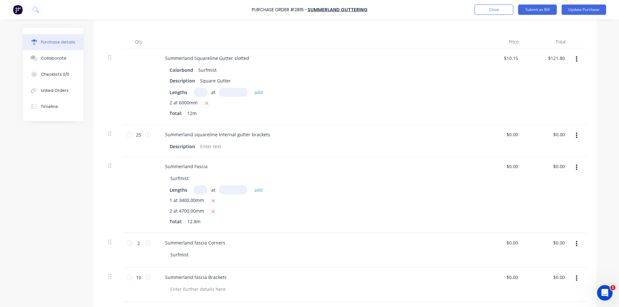
type textarea "x"
type input "2"
type textarea "x"
type input "4"
type textarea "x"
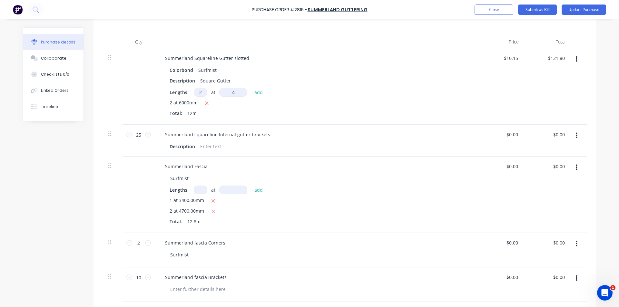
type input "45"
type textarea "x"
type input "450"
type textarea "x"
type input "4500"
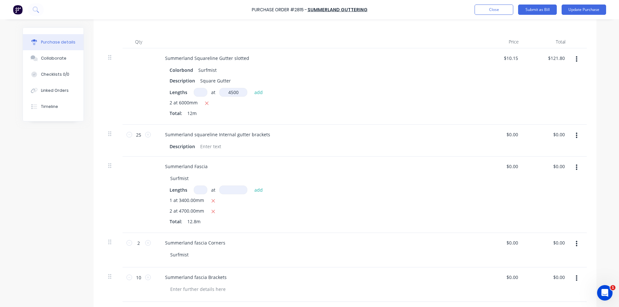
type textarea "x"
type input "$213.15"
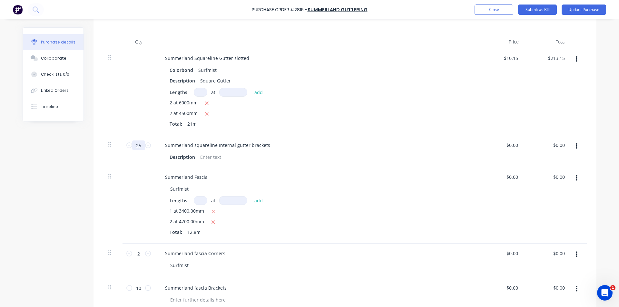
click at [141, 148] on input "25" at bounding box center [138, 146] width 13 height 10
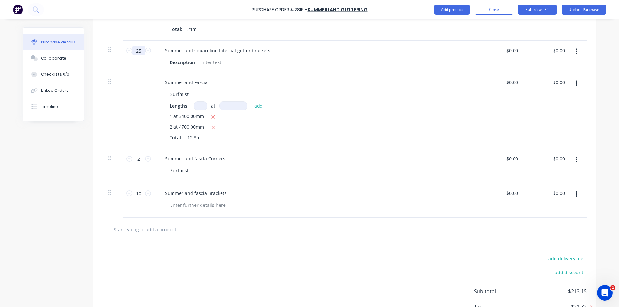
scroll to position [255, 0]
click at [458, 8] on button "Add product" at bounding box center [452, 10] width 35 height 10
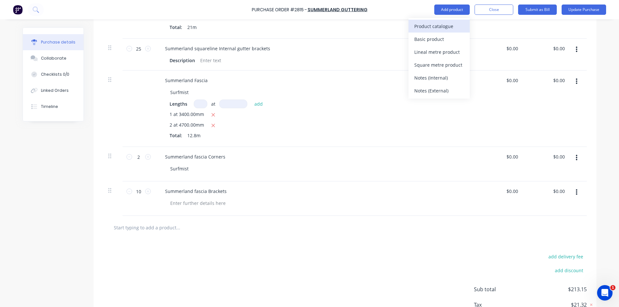
click at [460, 22] on div "Product catalogue" at bounding box center [440, 26] width 50 height 9
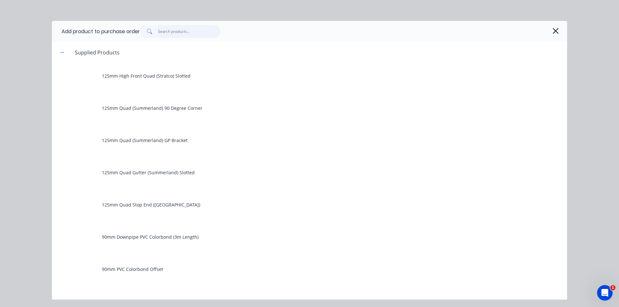
type textarea "x"
click at [185, 33] on input "text" at bounding box center [189, 31] width 63 height 13
type input "s"
type textarea "x"
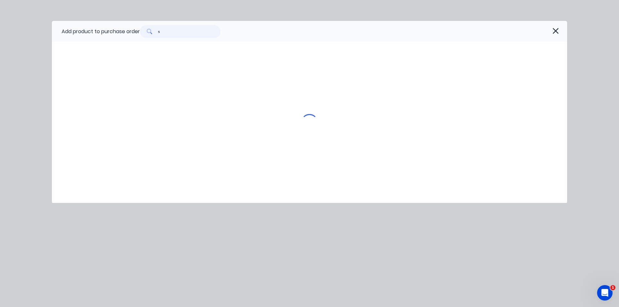
type input "sy"
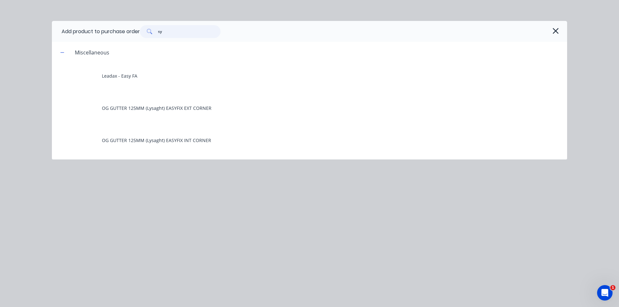
type textarea "x"
type input "sui"
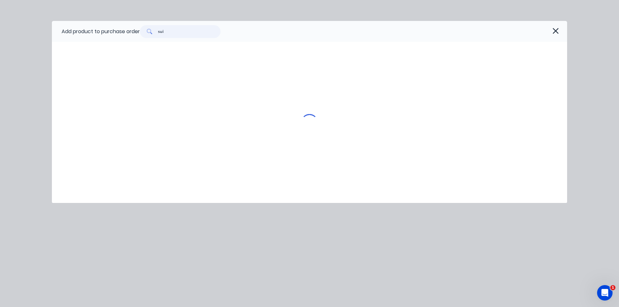
type textarea "x"
type input "su"
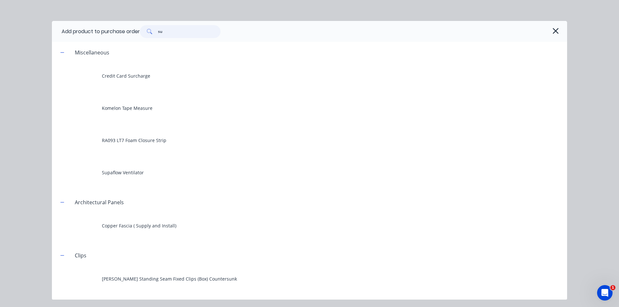
type textarea "x"
type input "sum"
type textarea "x"
type input "summ"
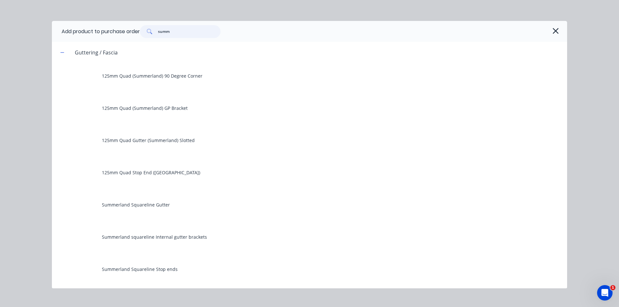
type textarea "x"
type input "summ"
click at [558, 33] on icon "button" at bounding box center [556, 31] width 6 height 6
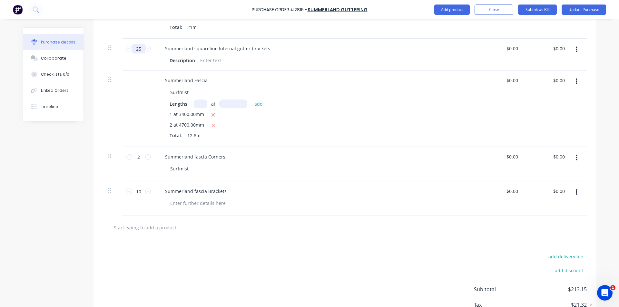
click at [140, 56] on div "25 25" at bounding box center [139, 55] width 32 height 32
click at [140, 54] on input "25" at bounding box center [138, 49] width 13 height 10
type textarea "x"
type input "9"
type textarea "x"
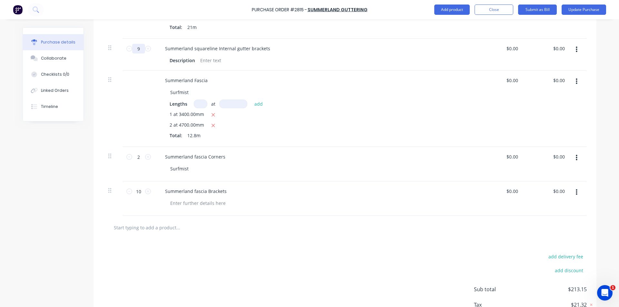
type input "90"
type textarea "x"
type input "90"
click at [395, 97] on div "Surfmist" at bounding box center [318, 92] width 307 height 9
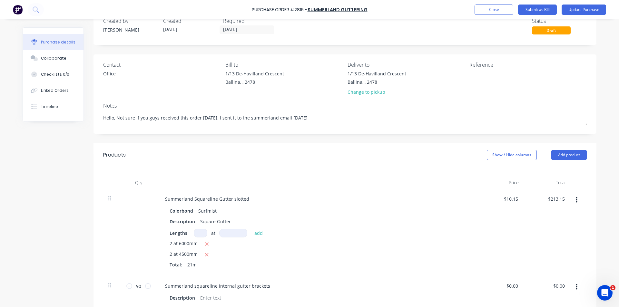
scroll to position [0, 0]
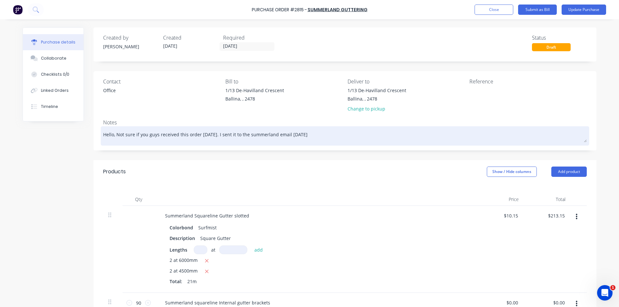
type textarea "x"
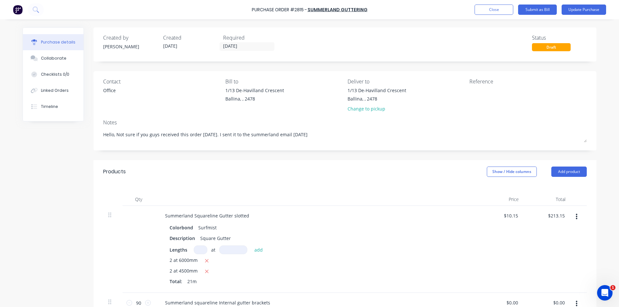
drag, startPoint x: 326, startPoint y: 138, endPoint x: 0, endPoint y: 138, distance: 325.9
click at [0, 138] on div "Purchase Order #2815 - Summerland Guttering Add product Close Submit as Bill Up…" at bounding box center [309, 153] width 619 height 307
click at [354, 81] on div "Deliver to" at bounding box center [406, 82] width 117 height 8
type textarea "x"
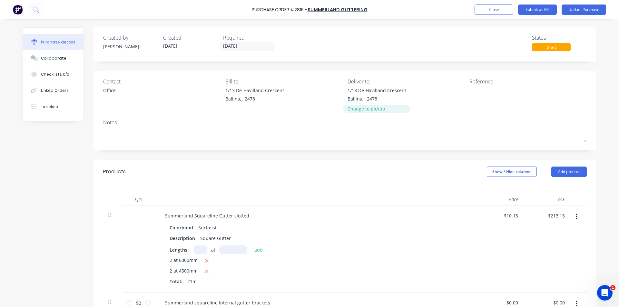
click at [379, 110] on div "Change to pickup" at bounding box center [377, 109] width 59 height 7
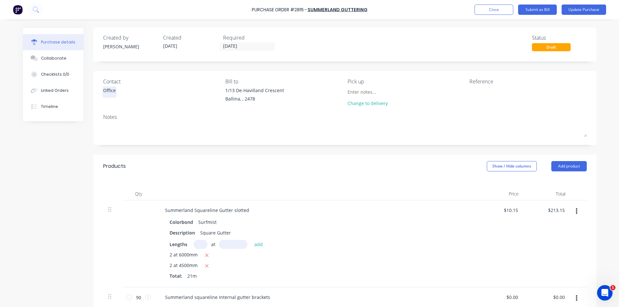
click at [113, 93] on div "Office" at bounding box center [109, 90] width 13 height 7
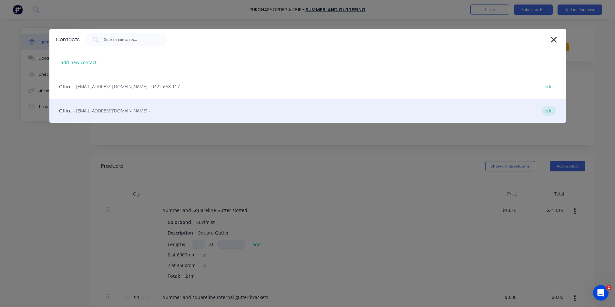
click at [545, 115] on div "edit" at bounding box center [548, 111] width 15 height 10
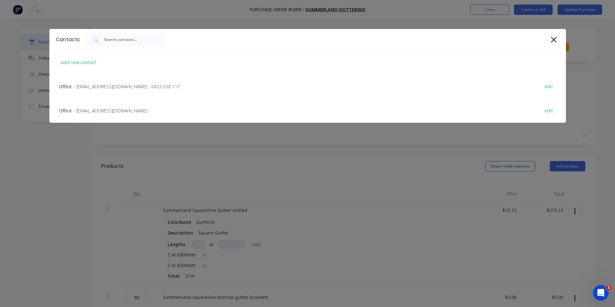
select select "AU"
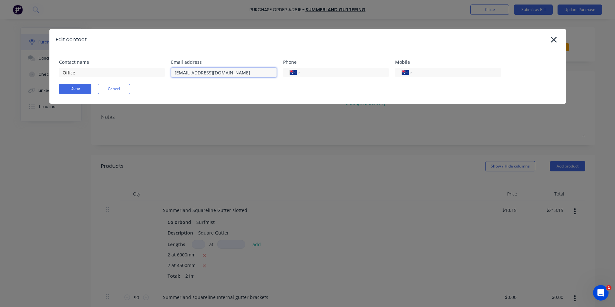
click at [196, 70] on input "[EMAIL_ADDRESS][DOMAIN_NAME]" at bounding box center [224, 73] width 106 height 10
click at [196, 71] on input "[EMAIL_ADDRESS][DOMAIN_NAME]" at bounding box center [224, 73] width 106 height 10
type input "[EMAIL_ADDRESS][DOMAIN_NAME]"
click at [84, 90] on button "Done" at bounding box center [75, 89] width 32 height 10
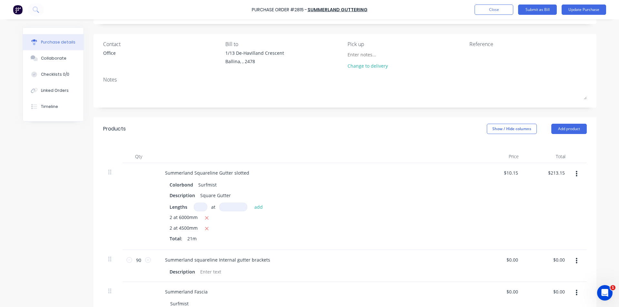
scroll to position [129, 0]
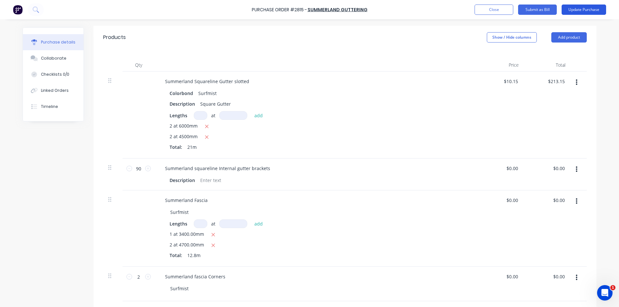
click at [586, 11] on button "Update Purchase" at bounding box center [584, 10] width 45 height 10
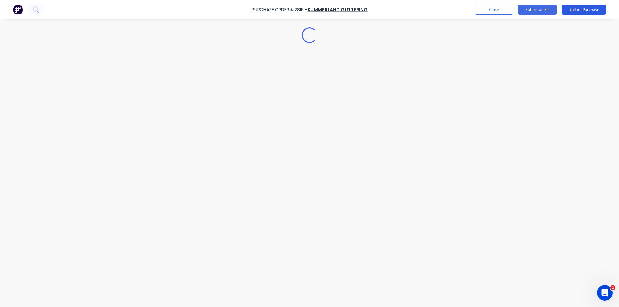
scroll to position [0, 0]
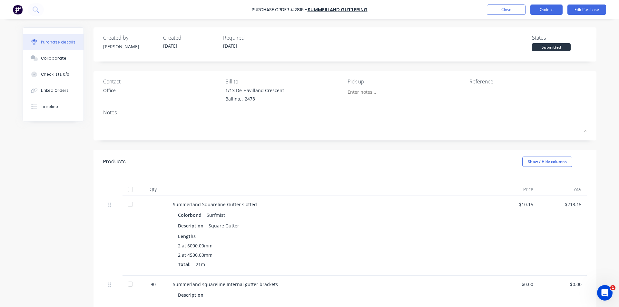
click at [556, 12] on button "Options" at bounding box center [547, 10] width 32 height 10
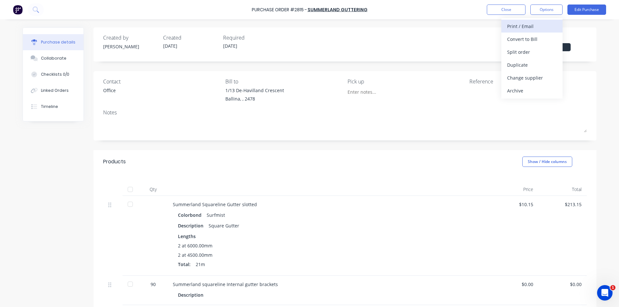
click at [528, 29] on div "Print / Email" at bounding box center [533, 26] width 50 height 9
click at [522, 56] on div "Without pricing" at bounding box center [533, 51] width 50 height 9
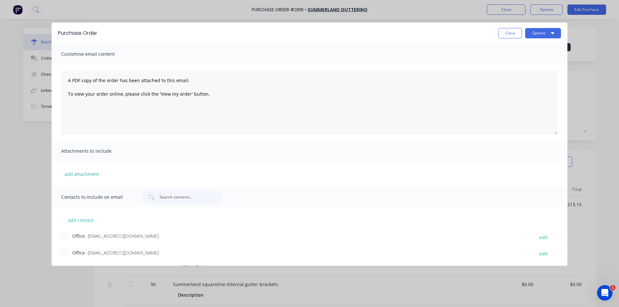
click at [64, 253] on div at bounding box center [63, 252] width 13 height 13
click at [540, 30] on button "Options" at bounding box center [544, 33] width 36 height 10
click at [542, 59] on div "Email" at bounding box center [531, 62] width 50 height 9
